Goal: Information Seeking & Learning: Learn about a topic

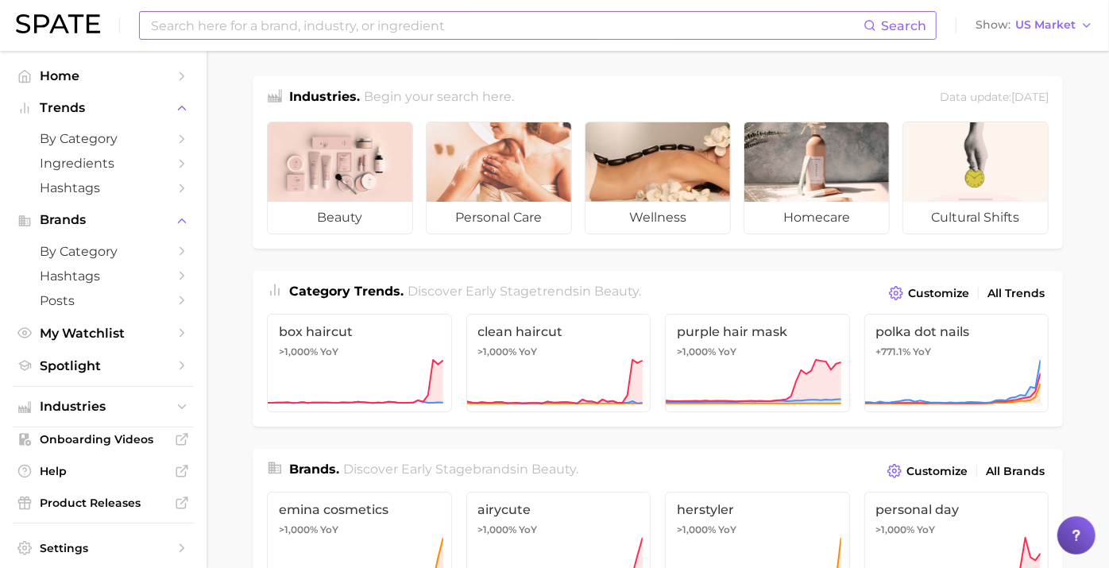
click at [376, 18] on input at bounding box center [506, 25] width 714 height 27
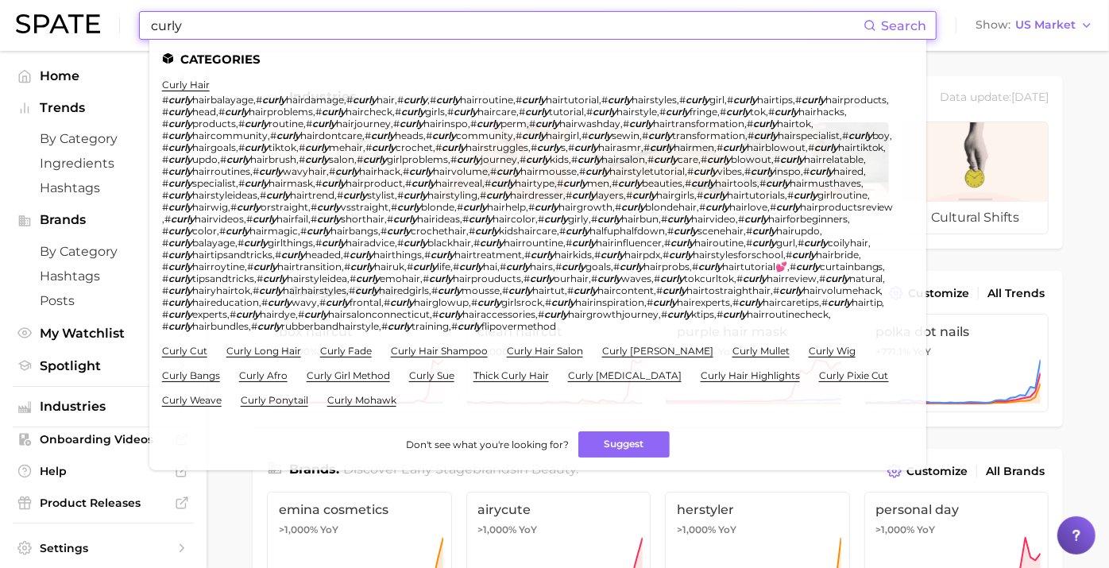
type input "curly"
click at [180, 81] on link "curly hair" at bounding box center [186, 85] width 48 height 12
